Goal: Communication & Community: Answer question/provide support

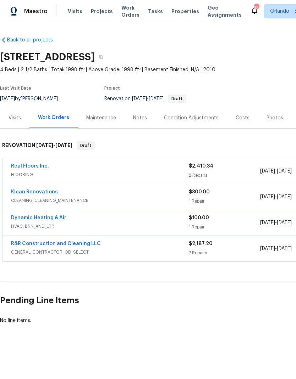
click at [35, 166] on link "Real Floors Inc." at bounding box center [30, 166] width 38 height 5
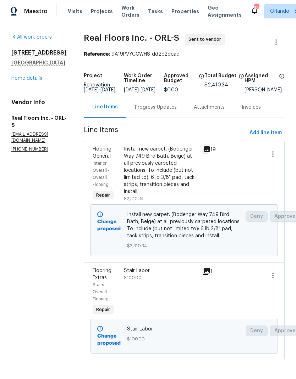
click at [158, 111] on div "Progress Updates" at bounding box center [156, 107] width 42 height 7
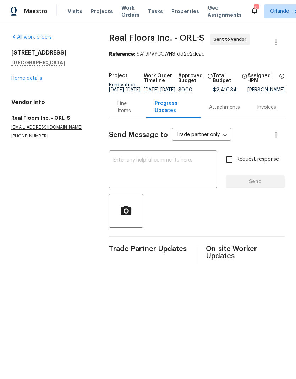
click at [175, 178] on textarea at bounding box center [163, 170] width 100 height 25
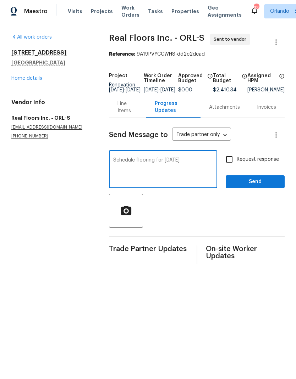
type textarea "Schedule flooring for [DATE]"
click at [251, 186] on span "Send" at bounding box center [254, 182] width 47 height 9
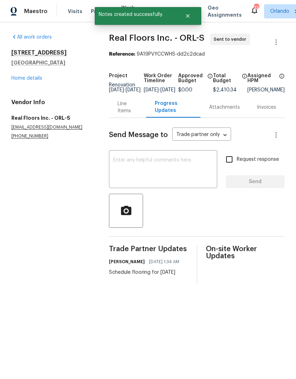
click at [36, 80] on link "Home details" at bounding box center [26, 78] width 31 height 5
